Goal: Task Accomplishment & Management: Complete application form

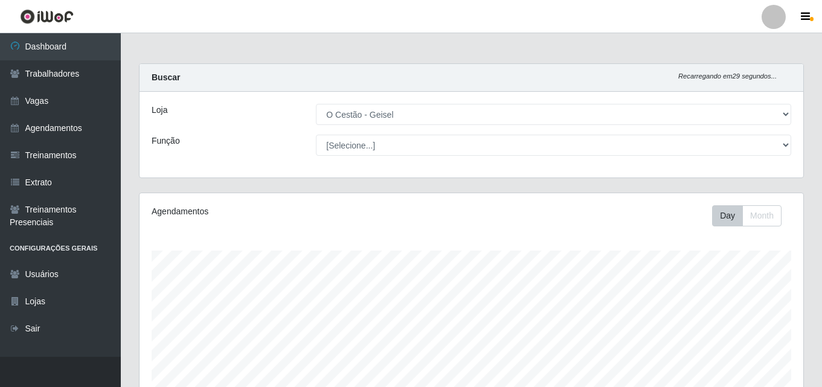
select select "224"
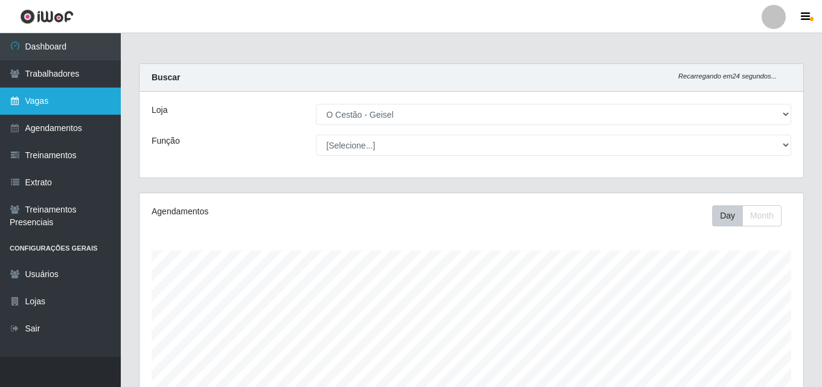
click at [42, 109] on link "Vagas" at bounding box center [60, 101] width 121 height 27
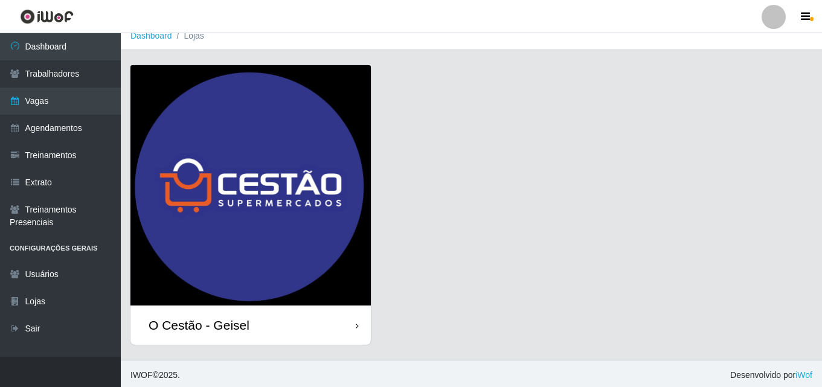
scroll to position [14, 0]
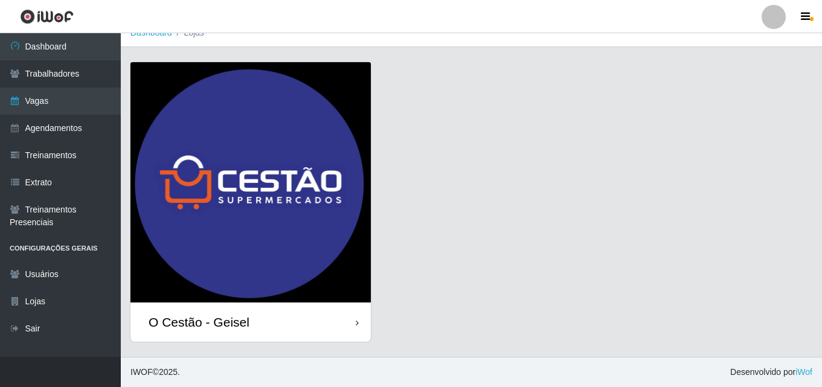
click at [211, 197] on img at bounding box center [250, 182] width 240 height 240
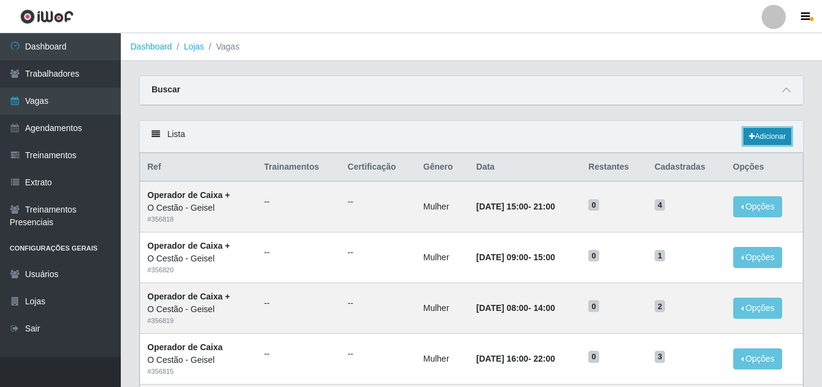
click at [761, 132] on link "Adicionar" at bounding box center [767, 136] width 48 height 17
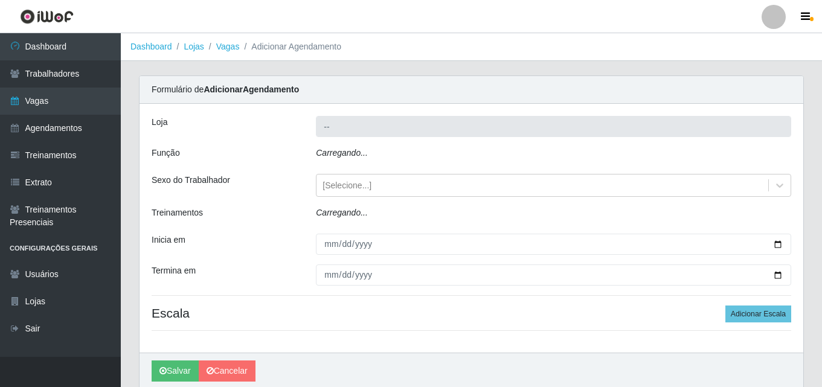
type input "O Cestão - Geisel"
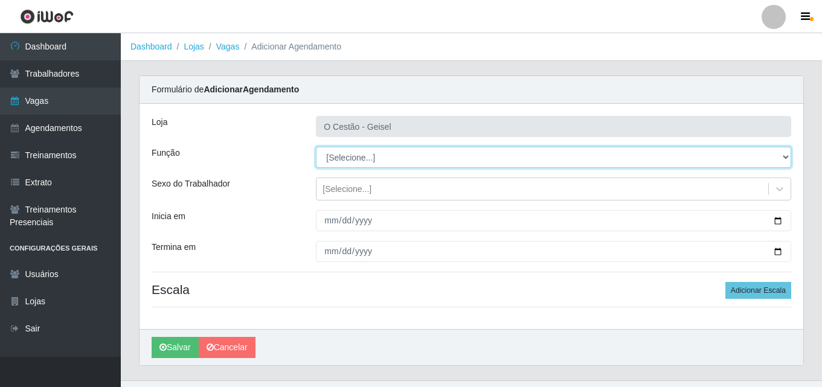
click at [410, 159] on select "[Selecione...] ASG ASG + ASG ++ Auxiliar de Estoque Auxiliar de Estoque + Auxil…" at bounding box center [553, 157] width 475 height 21
select select "22"
click at [316, 147] on select "[Selecione...] ASG ASG + ASG ++ Auxiliar de Estoque Auxiliar de Estoque + Auxil…" at bounding box center [553, 157] width 475 height 21
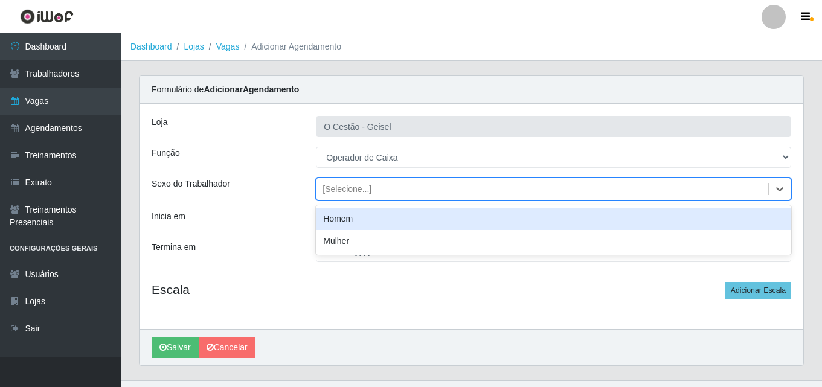
click at [345, 189] on div "[Selecione...]" at bounding box center [346, 189] width 49 height 13
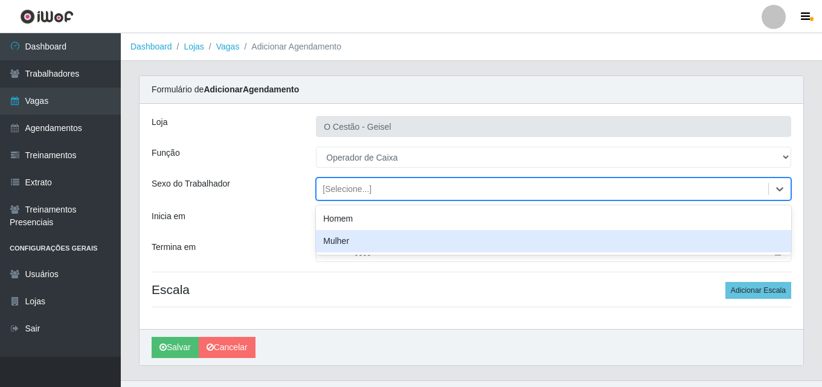
click at [360, 248] on div "Mulher" at bounding box center [553, 241] width 475 height 22
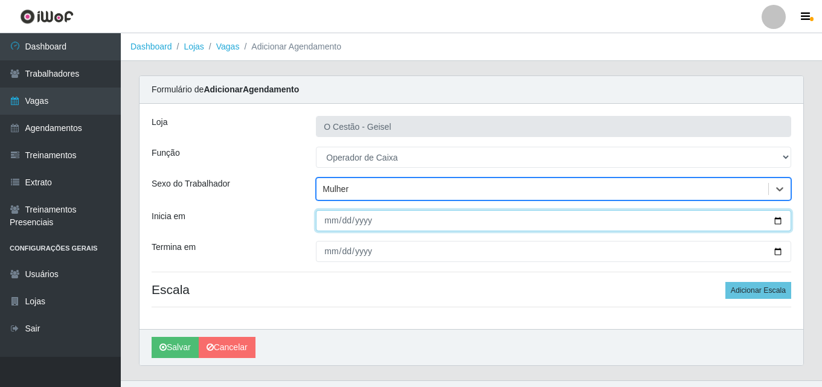
click at [775, 224] on input "Inicia em" at bounding box center [553, 220] width 475 height 21
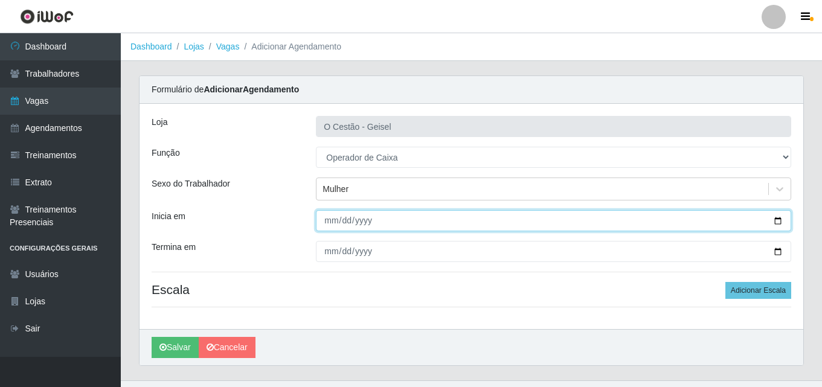
type input "[DATE]"
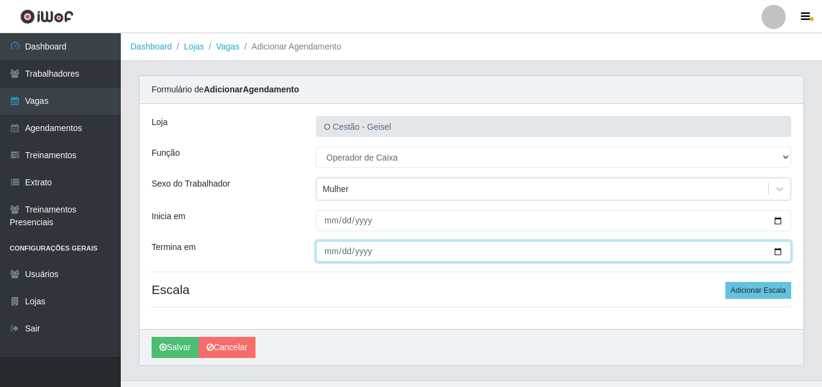
click at [781, 249] on input "Termina em" at bounding box center [553, 251] width 475 height 21
type input "[DATE]"
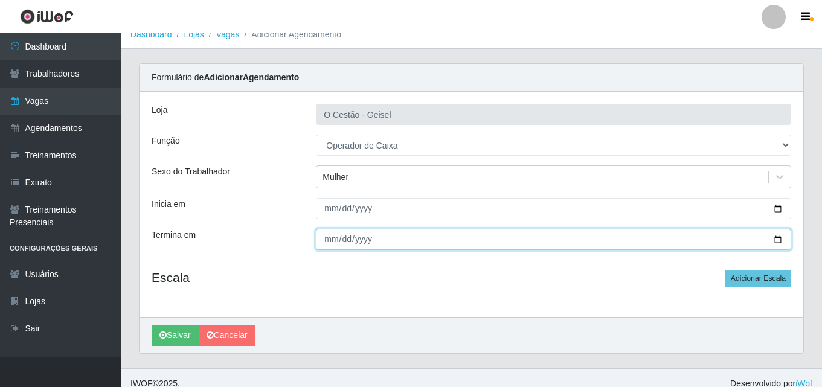
scroll to position [24, 0]
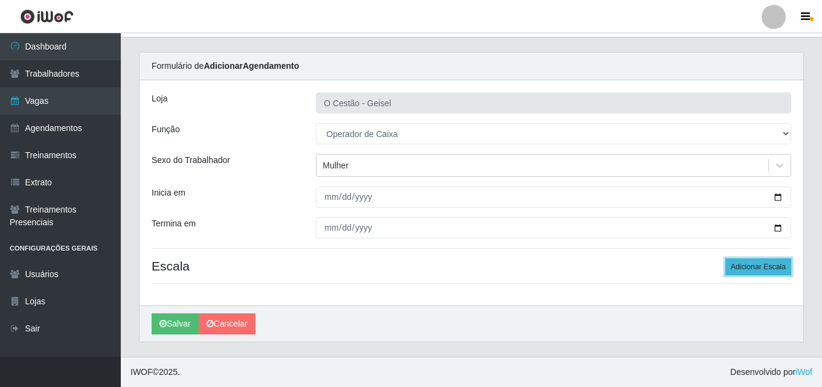
click at [753, 264] on button "Adicionar Escala" at bounding box center [758, 266] width 66 height 17
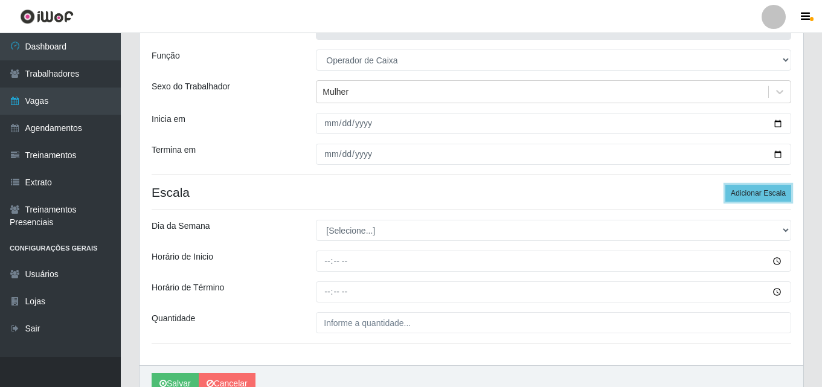
scroll to position [144, 0]
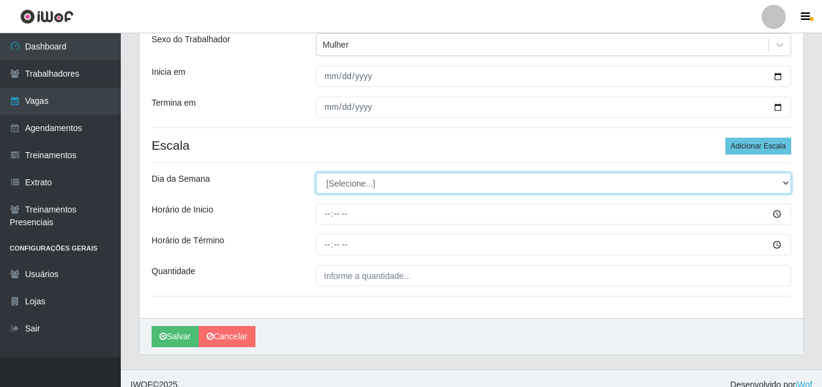
click at [346, 182] on select "[Selecione...] Segunda Terça Quarta Quinta Sexta Sábado Domingo" at bounding box center [553, 183] width 475 height 21
select select "1"
click at [316, 173] on select "[Selecione...] Segunda Terça Quarta Quinta Sexta Sábado Domingo" at bounding box center [553, 183] width 475 height 21
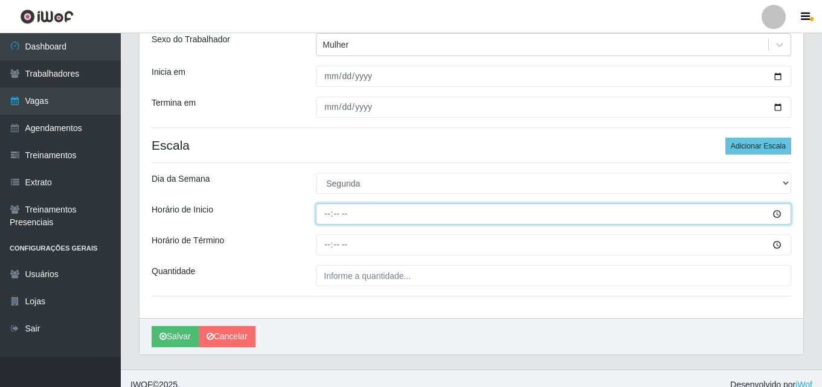
click at [328, 219] on input "Horário de Inicio" at bounding box center [553, 213] width 475 height 21
type input "08:00"
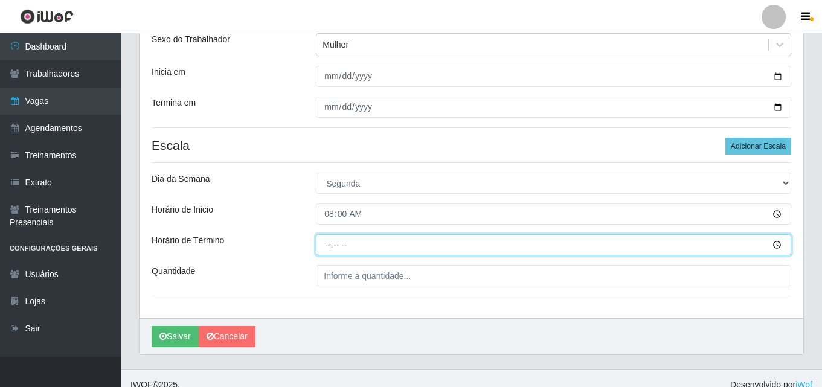
click at [334, 244] on input "Horário de Término" at bounding box center [553, 244] width 475 height 21
click at [326, 245] on input "Horário de Término" at bounding box center [553, 244] width 475 height 21
type input "14:00"
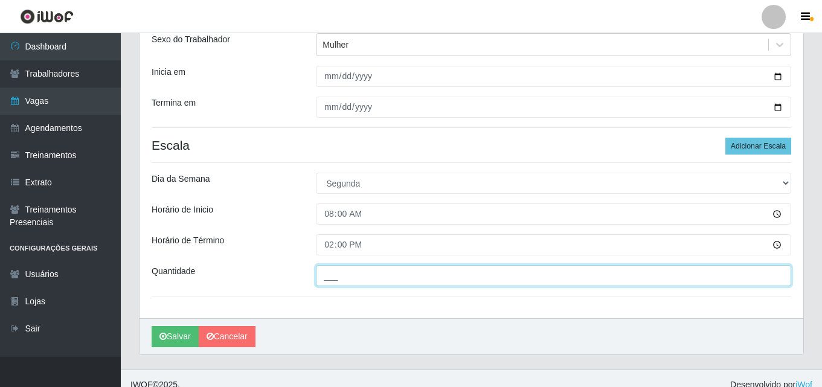
click at [416, 281] on input "___" at bounding box center [553, 275] width 475 height 21
type input "01_"
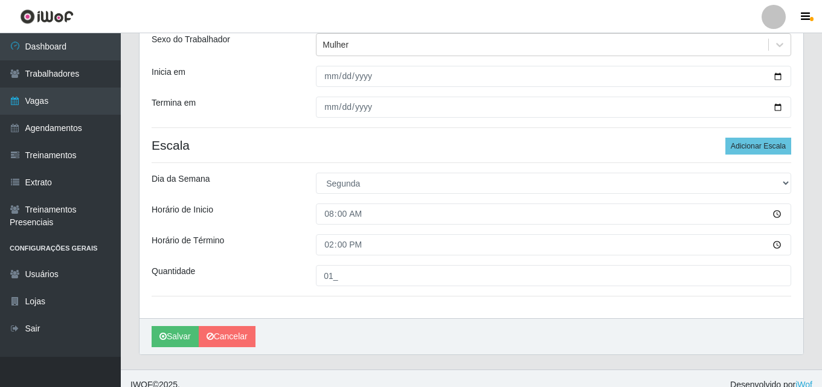
click at [343, 315] on div "Loja O Cestão - Geisel Função [Selecione...] ASG ASG + ASG ++ Auxiliar de Estoq…" at bounding box center [470, 139] width 663 height 359
click at [170, 337] on button "Salvar" at bounding box center [175, 336] width 47 height 21
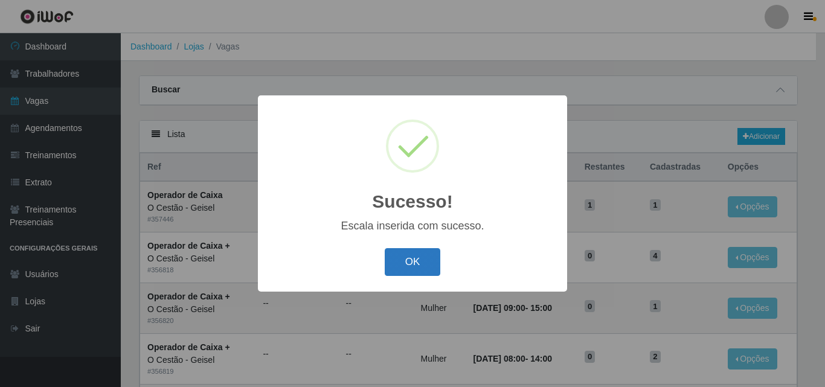
click at [395, 267] on button "OK" at bounding box center [413, 262] width 56 height 28
